Goal: Navigation & Orientation: Find specific page/section

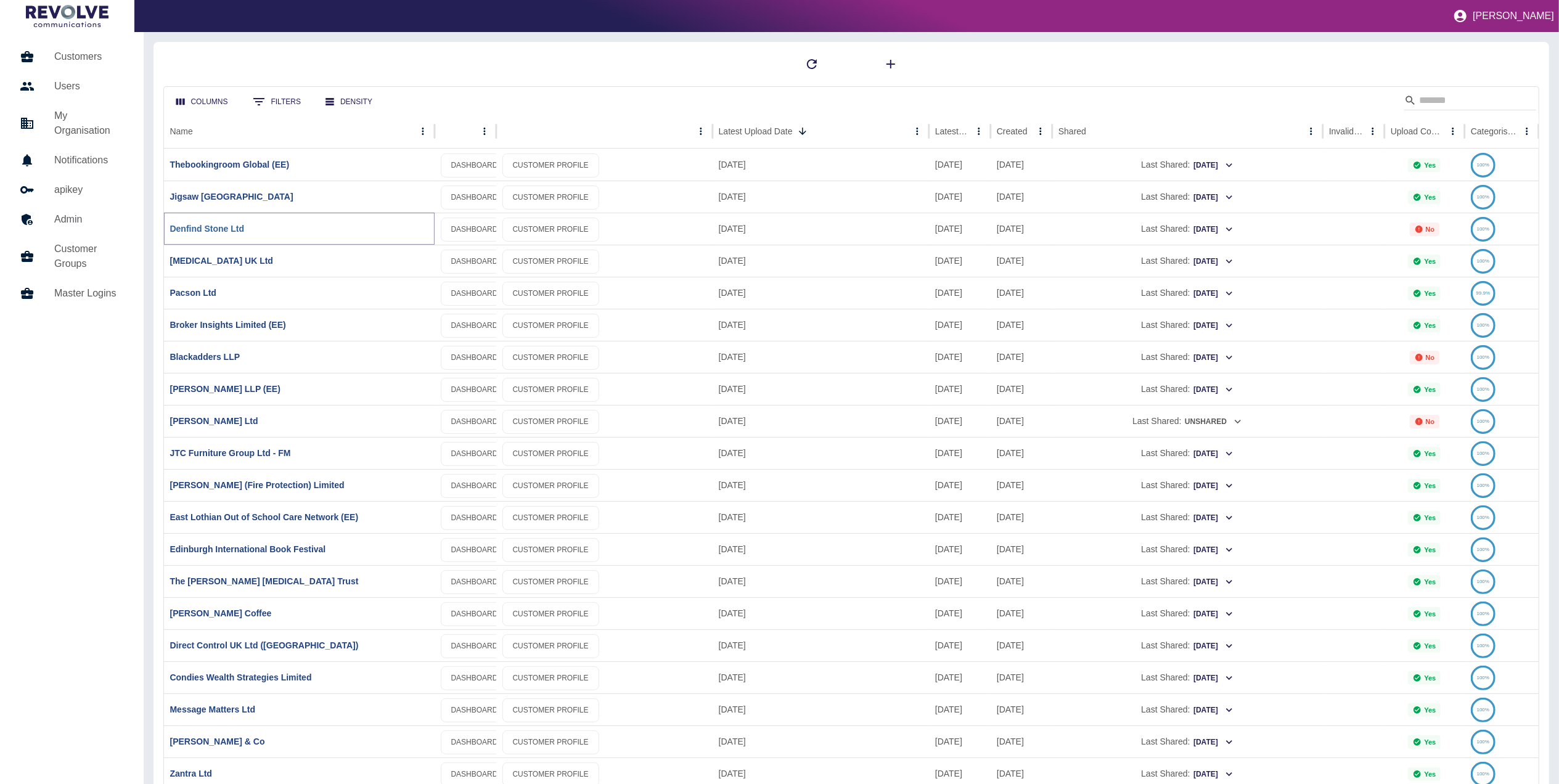
click at [217, 230] on link "Denfind Stone Ltd" at bounding box center [207, 228] width 75 height 10
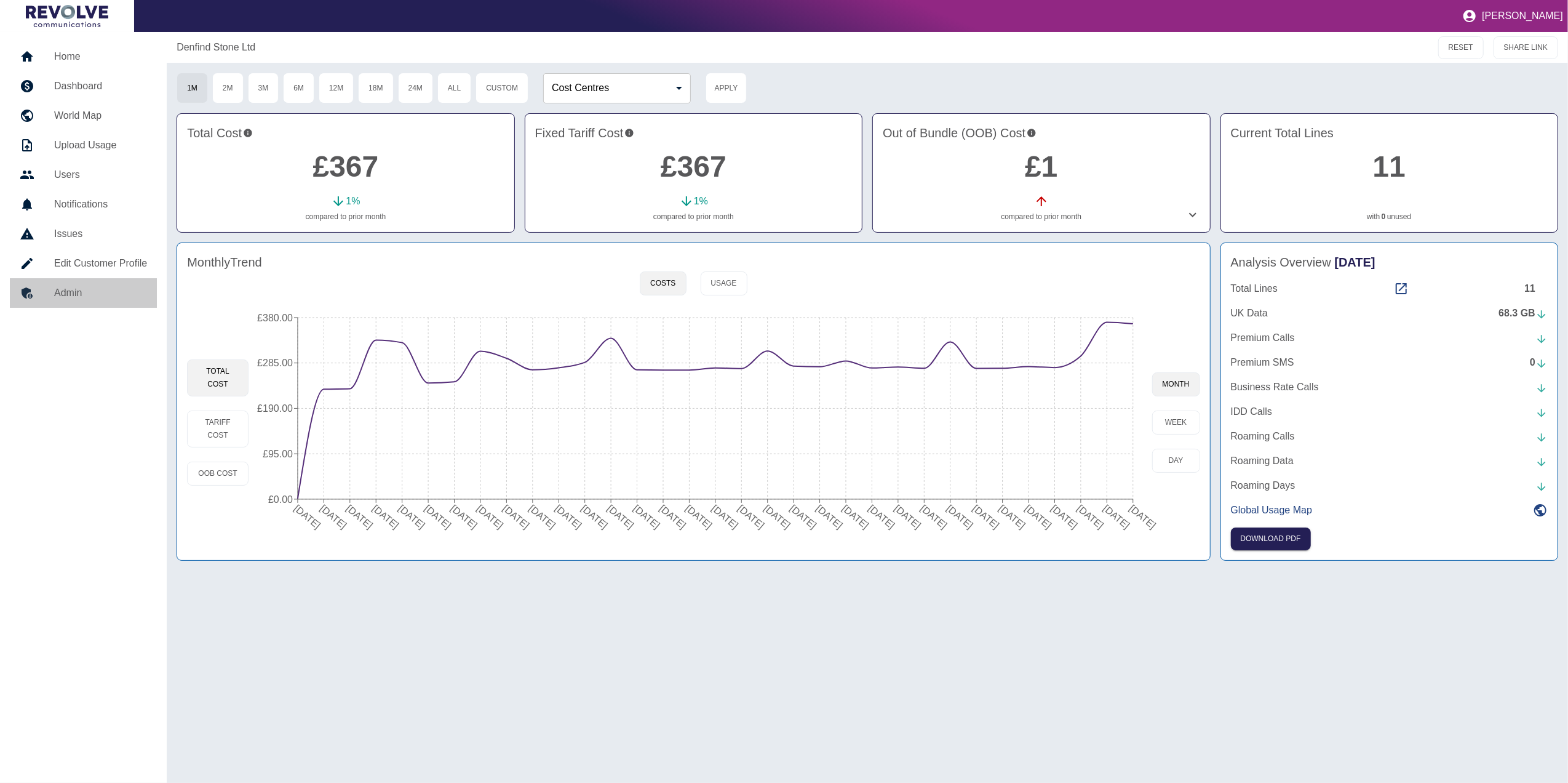
click at [84, 291] on h5 "Admin" at bounding box center [101, 293] width 93 height 14
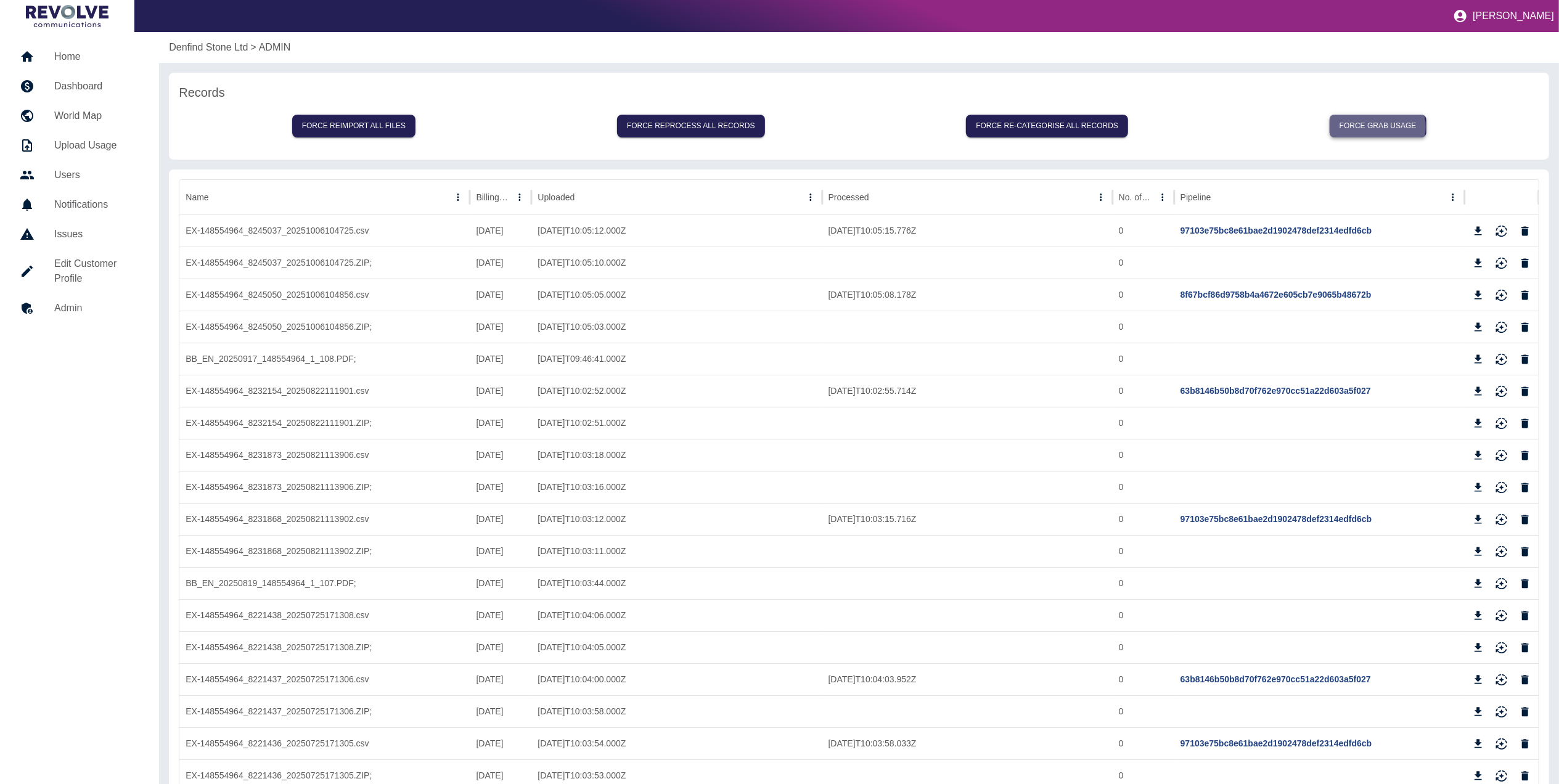
click at [1378, 127] on button "Force grab usage" at bounding box center [1378, 126] width 96 height 22
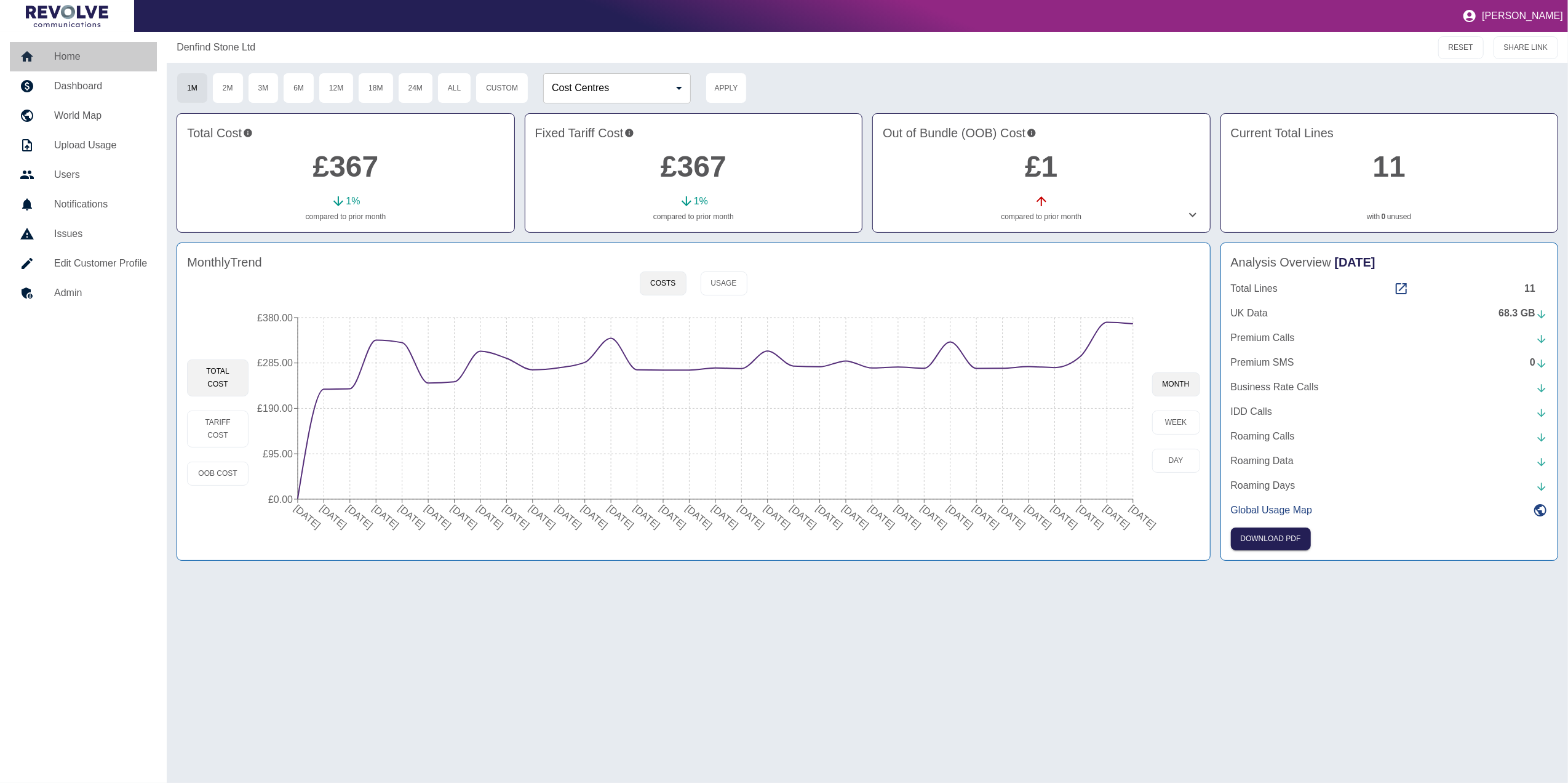
click at [87, 55] on h5 "Home" at bounding box center [101, 56] width 93 height 14
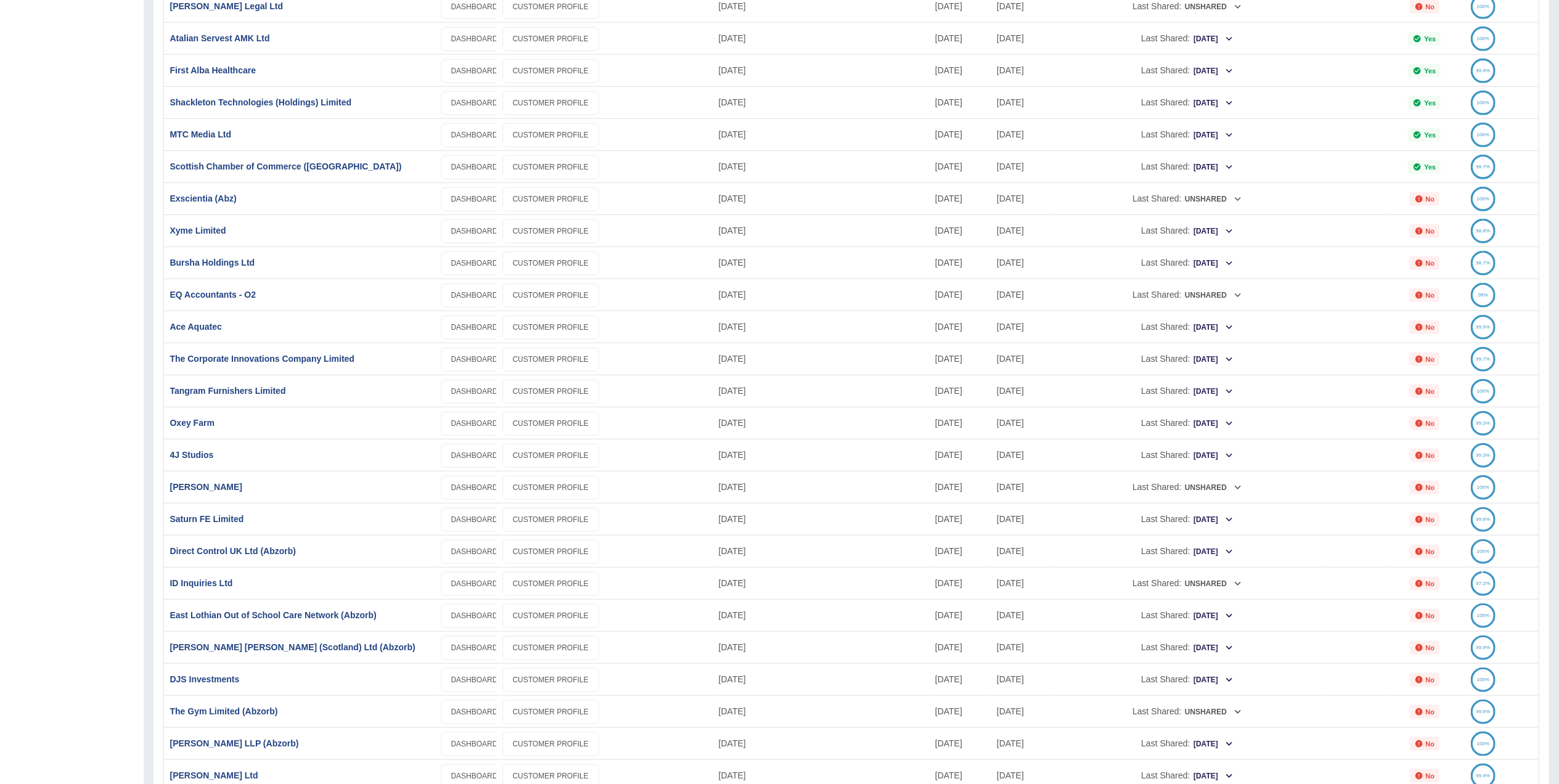
scroll to position [1024, 0]
click at [191, 486] on link "[PERSON_NAME]" at bounding box center [207, 486] width 72 height 10
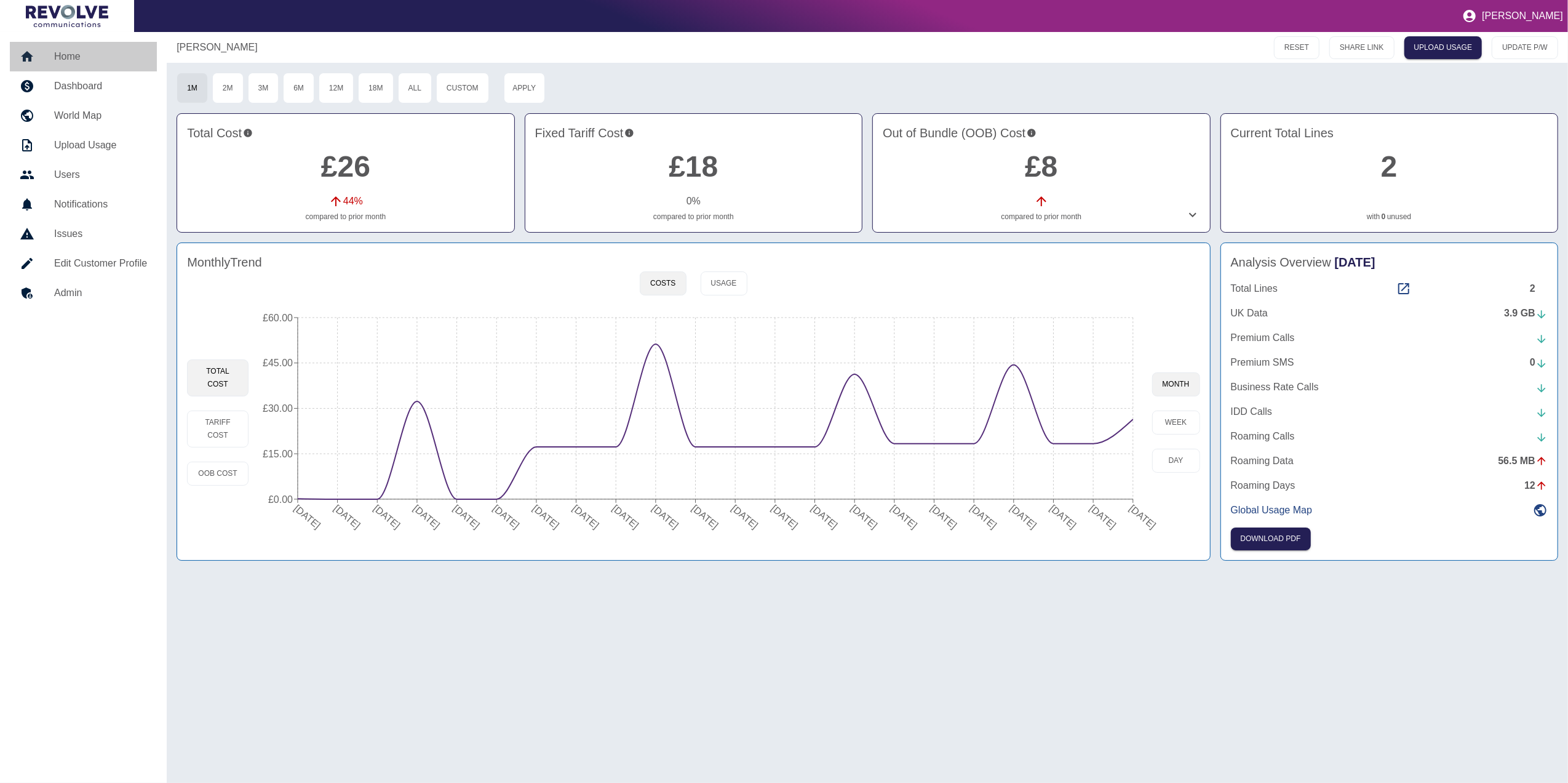
click at [85, 59] on h5 "Home" at bounding box center [101, 56] width 93 height 14
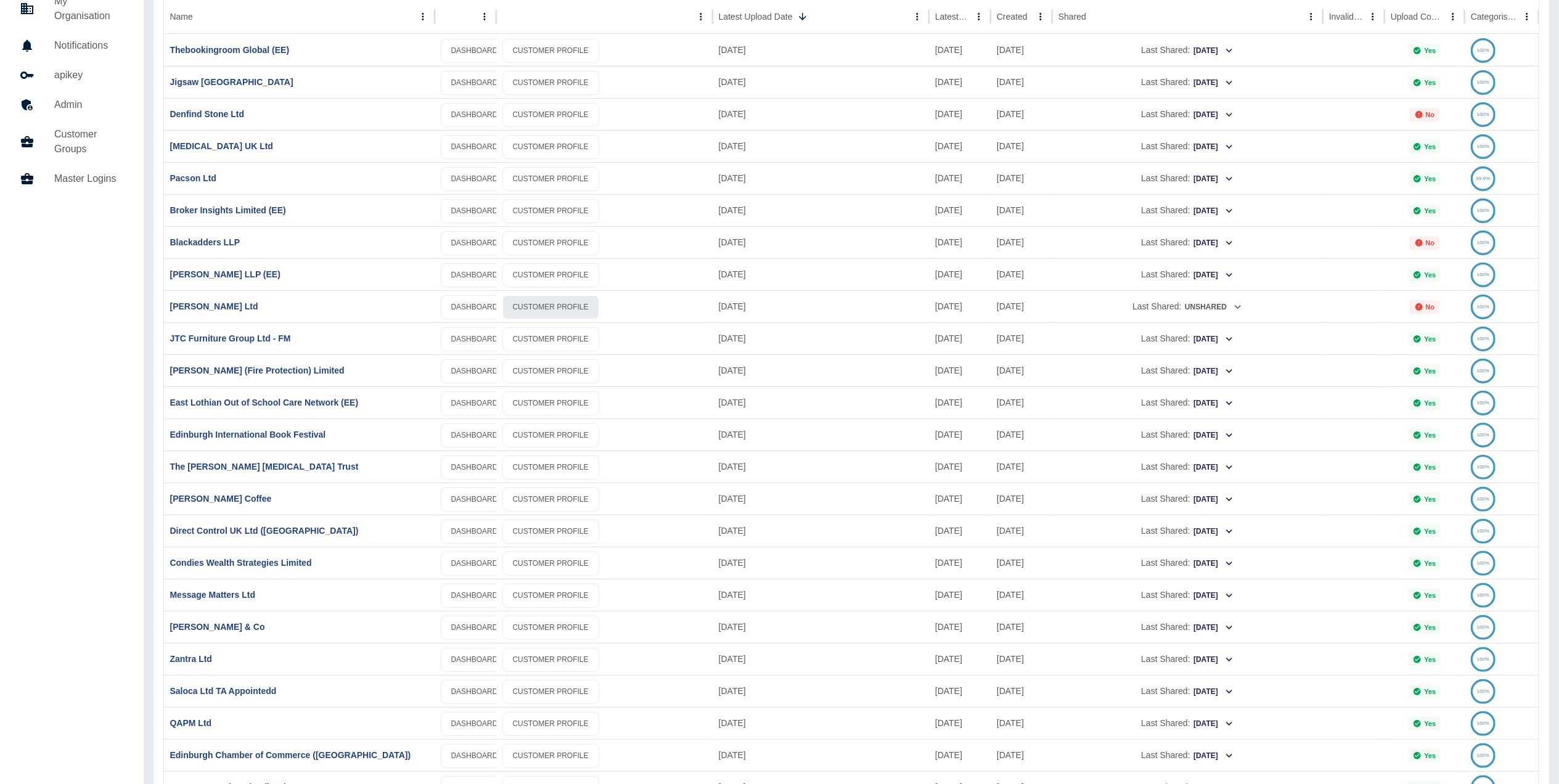
scroll to position [116, 0]
click at [254, 470] on link "The [PERSON_NAME] [MEDICAL_DATA] Trust" at bounding box center [264, 465] width 189 height 10
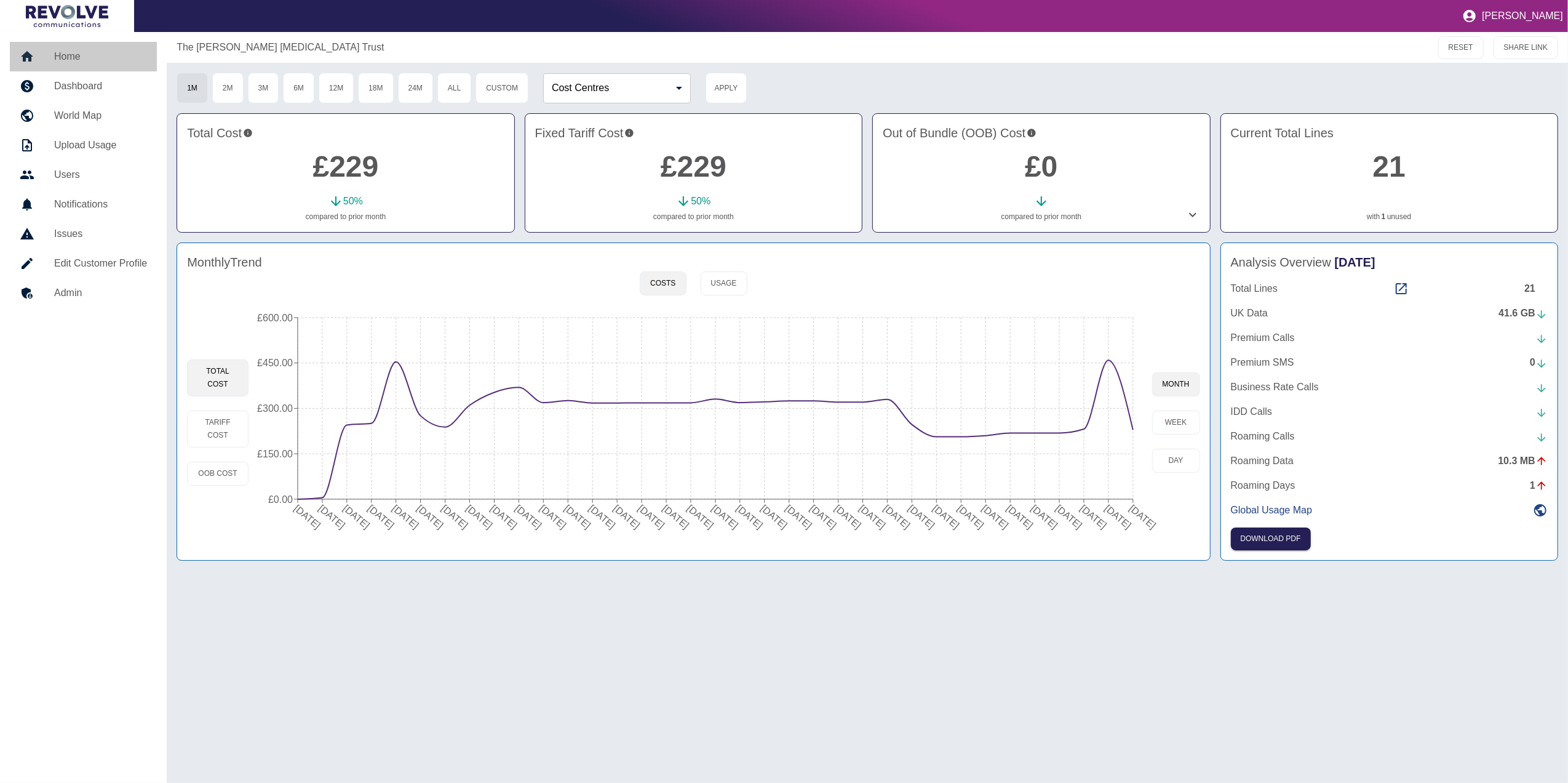
click at [83, 52] on h5 "Home" at bounding box center [101, 56] width 93 height 14
